Goal: Task Accomplishment & Management: Manage account settings

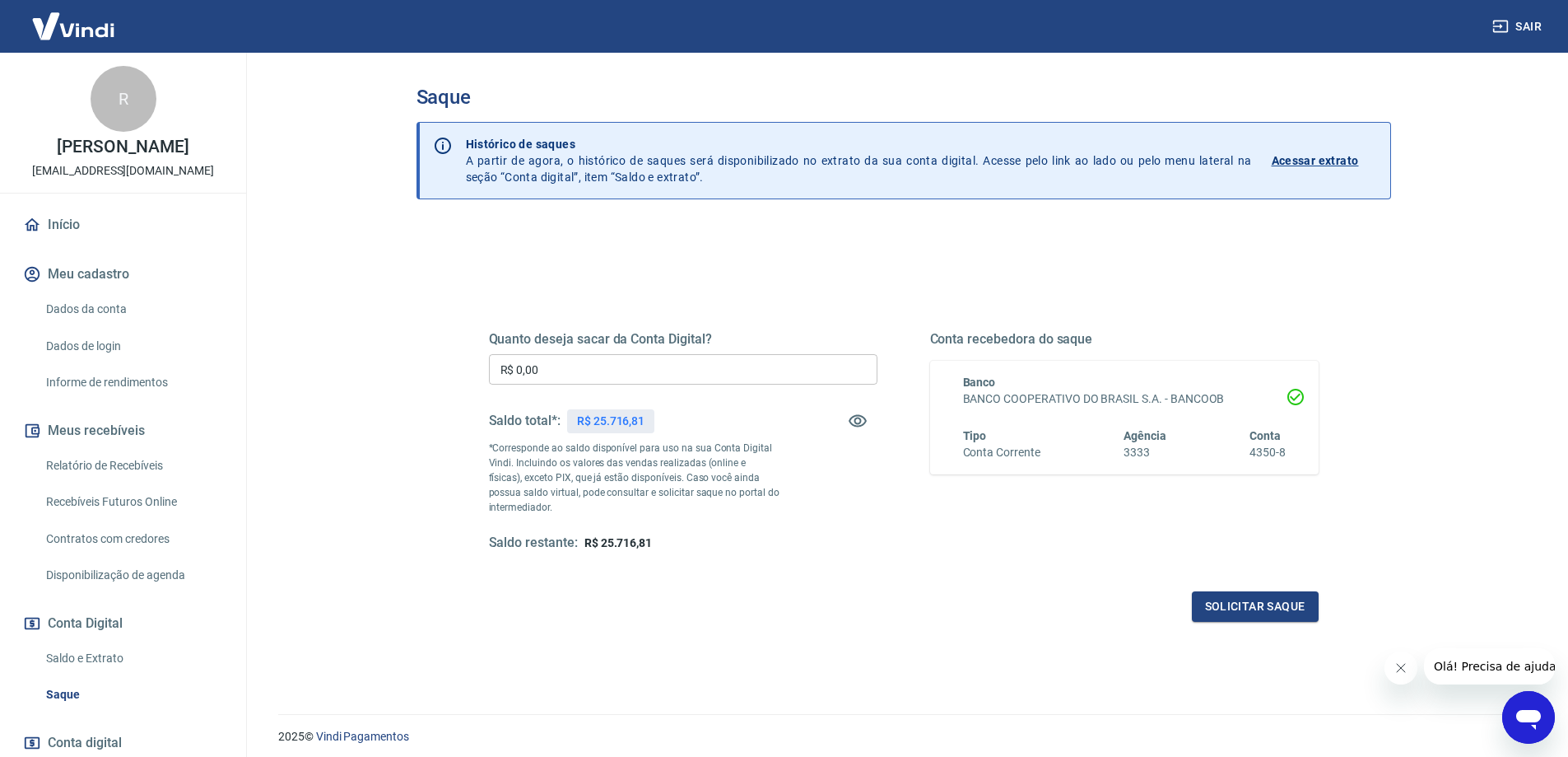
click at [740, 365] on input "R$ 0,00" at bounding box center [683, 369] width 389 height 31
click at [740, 364] on input "R$ 0,00" at bounding box center [683, 369] width 389 height 31
type input "R$ 25.716,81"
click at [1259, 607] on button "Solicitar saque" at bounding box center [1255, 606] width 127 height 31
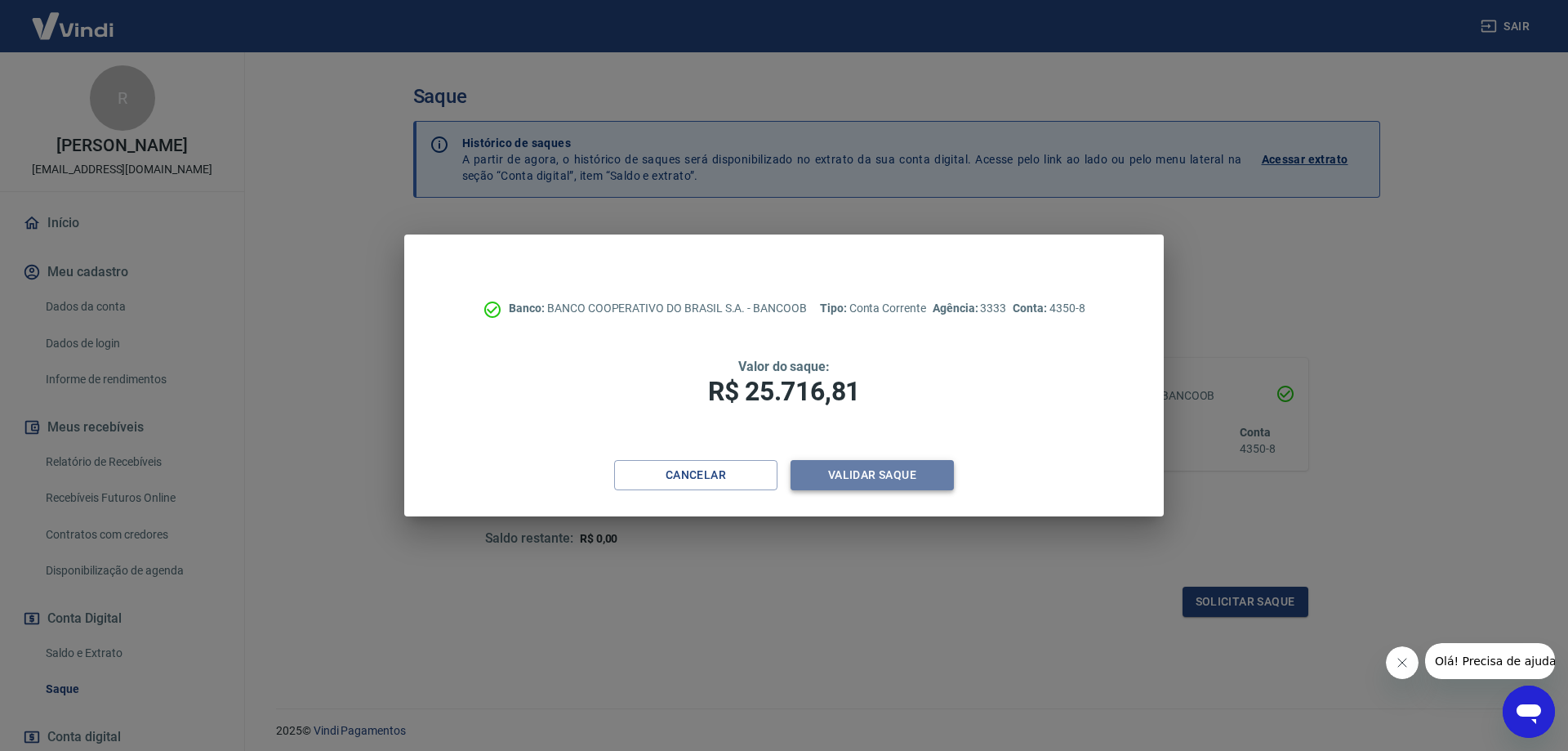
click at [875, 473] on button "Validar saque" at bounding box center [872, 475] width 164 height 30
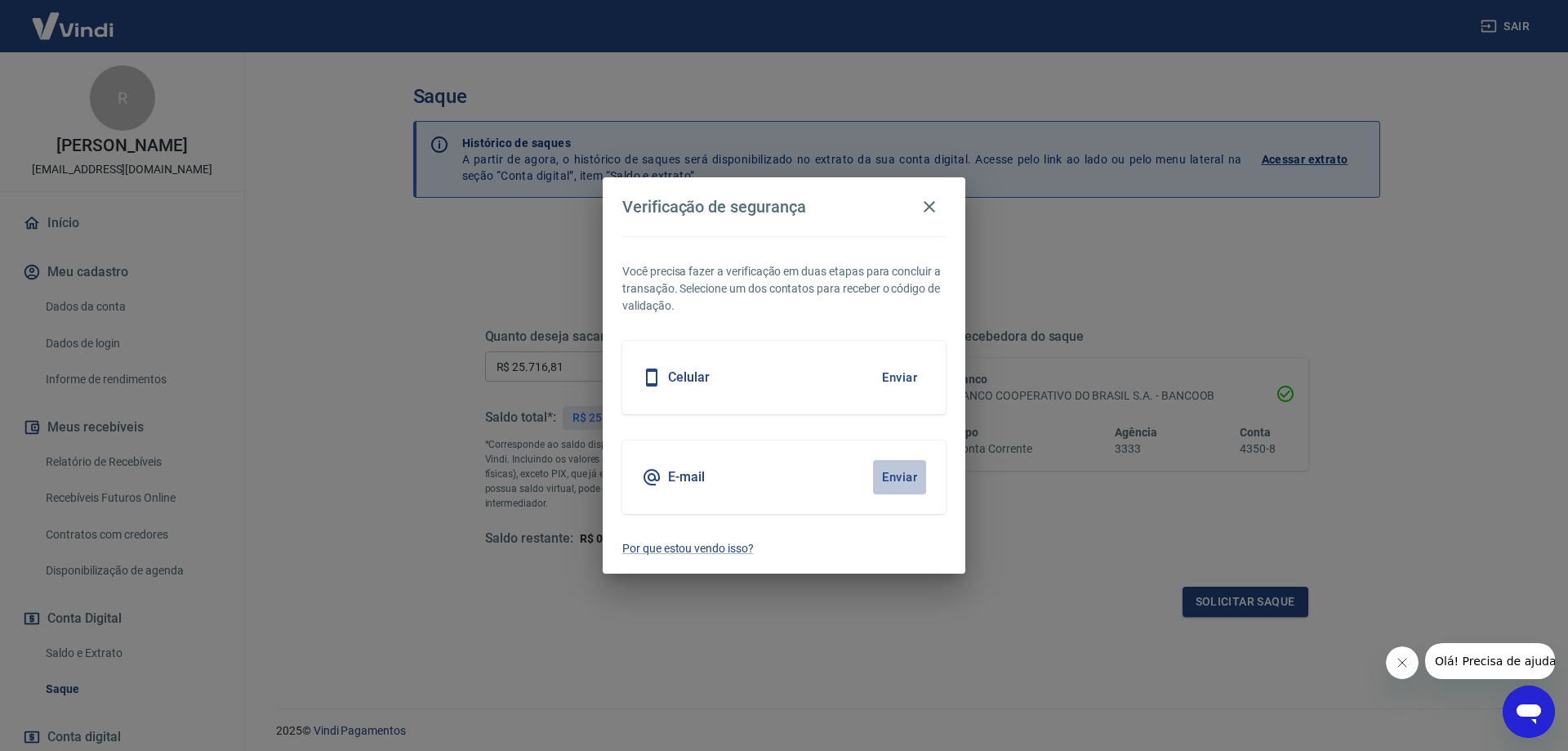
click at [892, 475] on button "Enviar" at bounding box center [899, 477] width 53 height 34
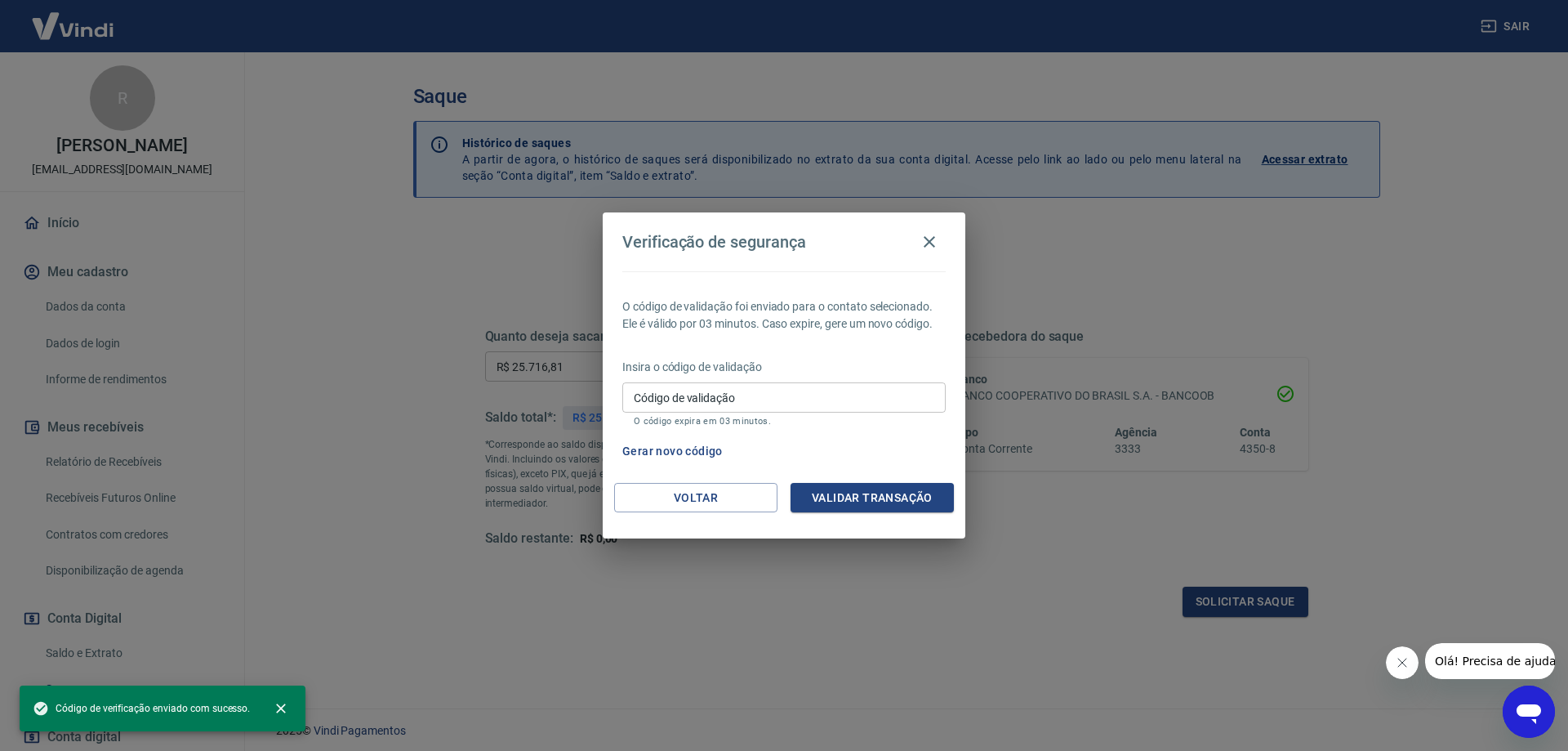
click at [823, 397] on input "Código de validação" at bounding box center [783, 397] width 323 height 30
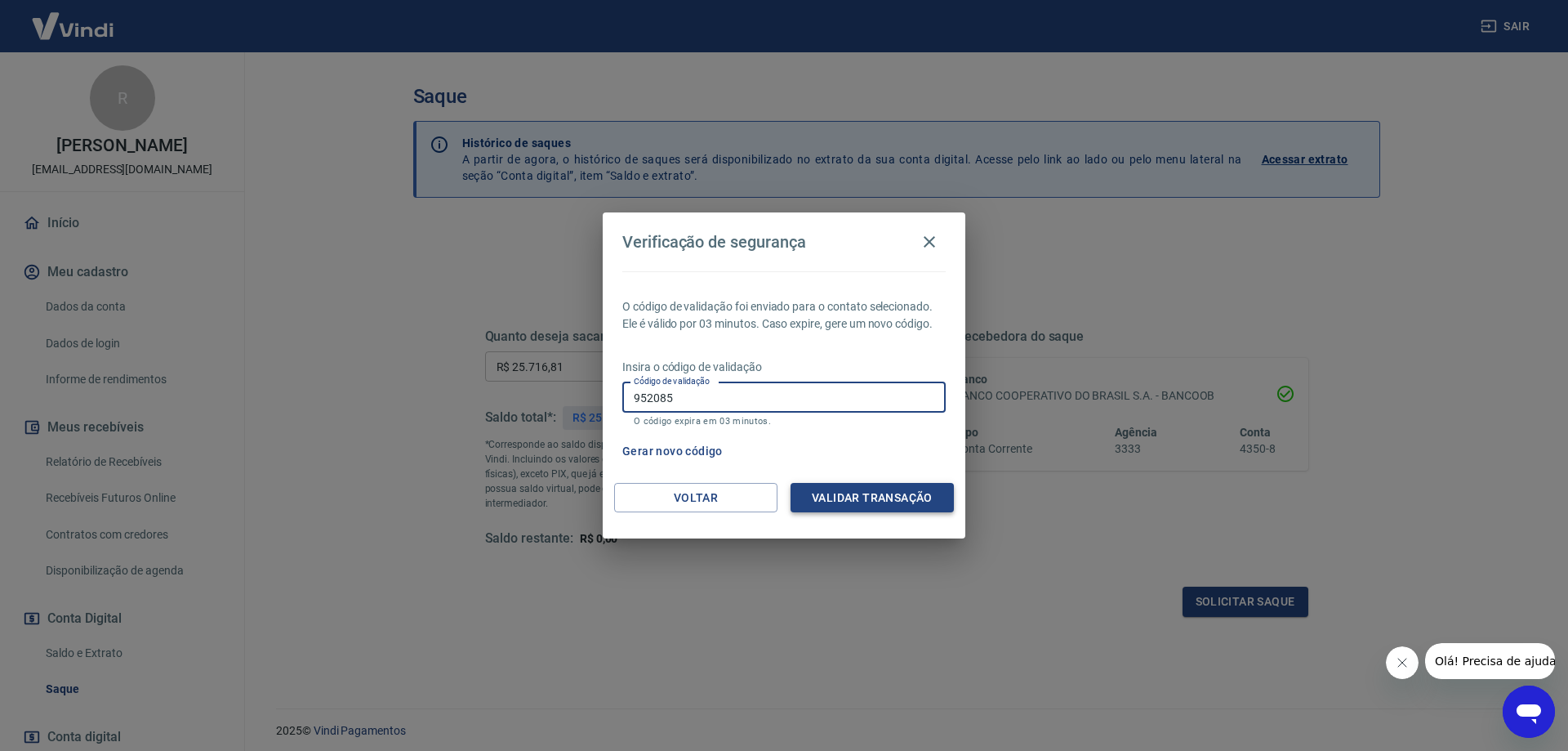
type input "952085"
click at [847, 491] on button "Validar transação" at bounding box center [872, 498] width 164 height 30
